Goal: Go to known website: Access a specific website the user already knows

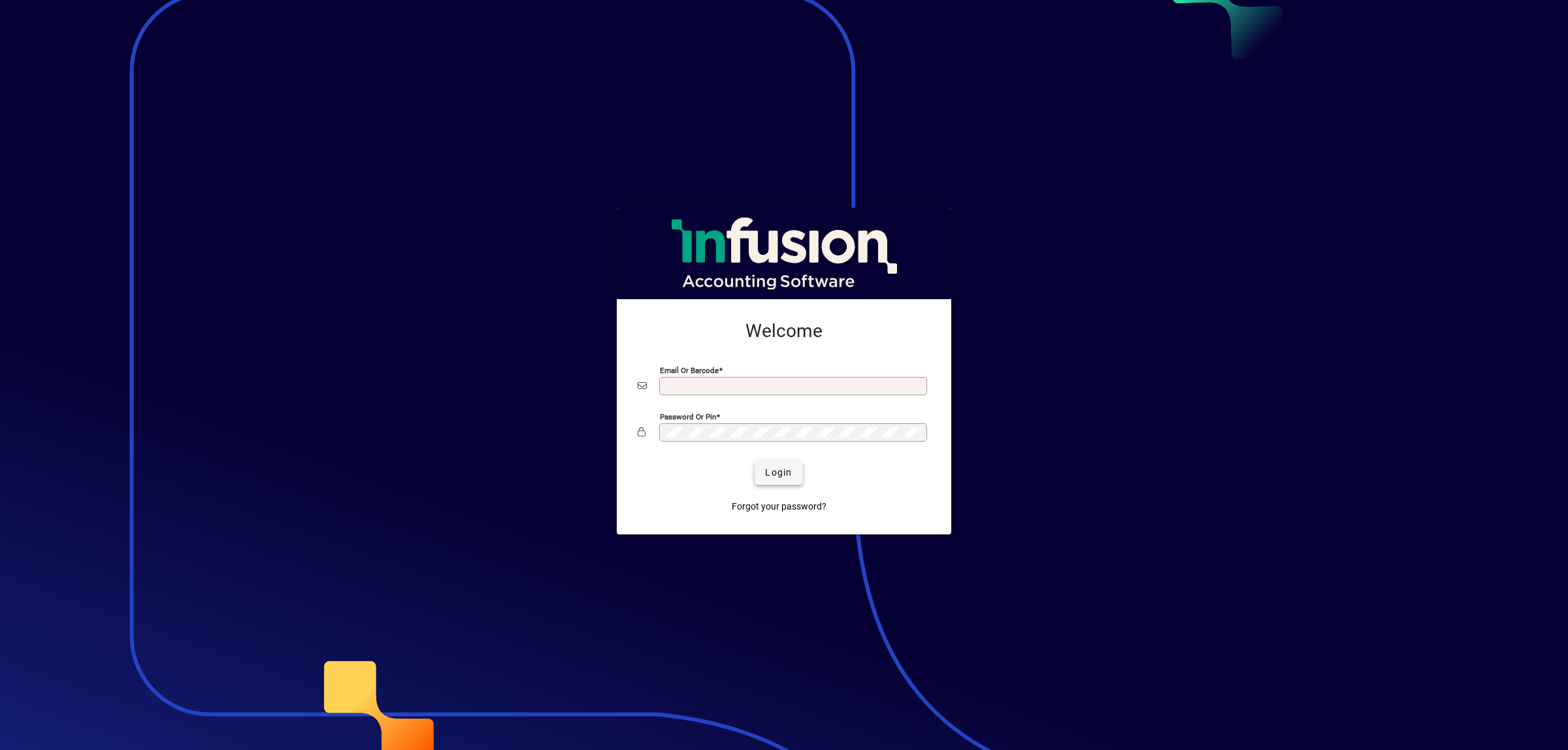
type input "**********"
click at [785, 469] on span "Login" at bounding box center [779, 473] width 27 height 14
